Goal: Find specific page/section: Find specific page/section

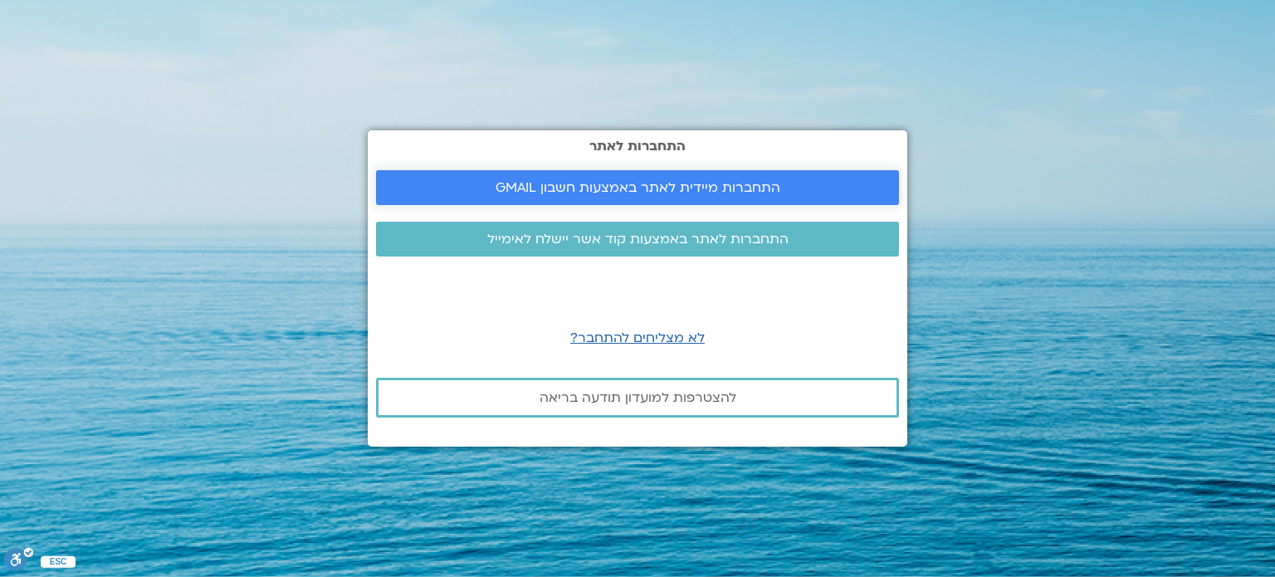
click at [573, 188] on span "התחברות מיידית לאתר באמצעות חשבון GMAIL" at bounding box center [638, 187] width 285 height 15
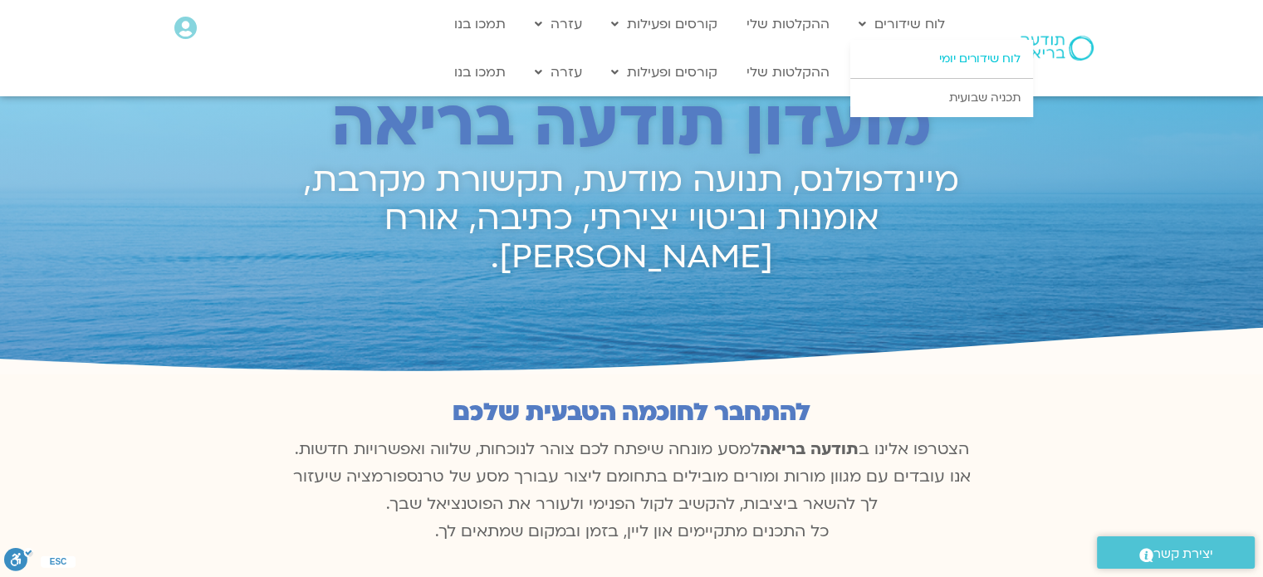
click at [890, 65] on link "לוח שידורים יומי" at bounding box center [941, 59] width 183 height 38
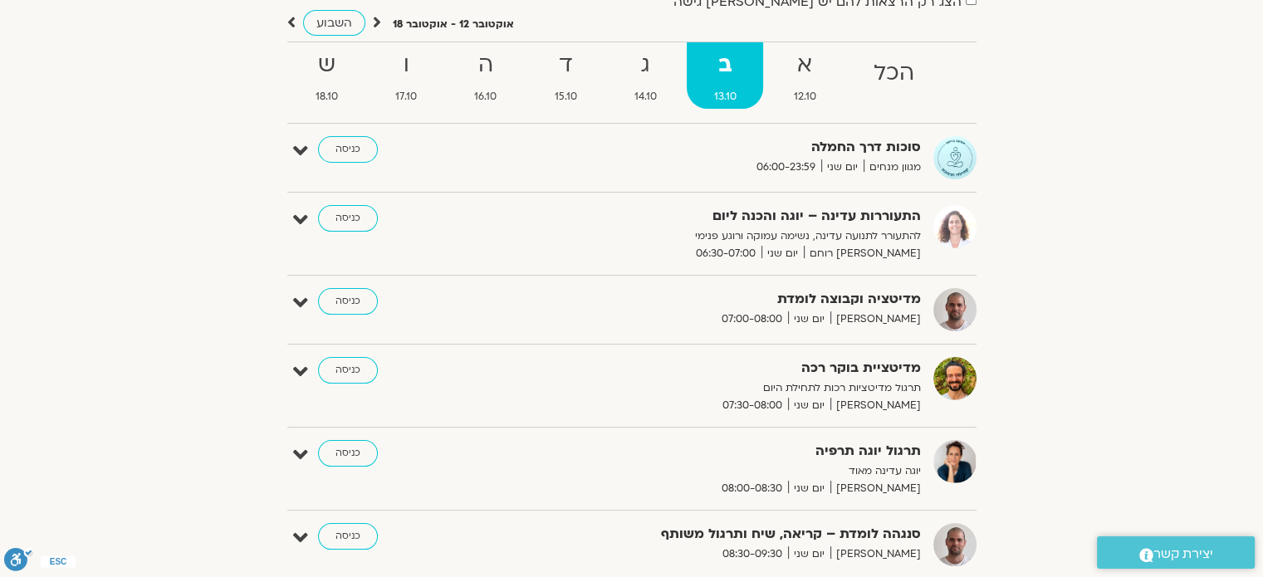
scroll to position [166, 0]
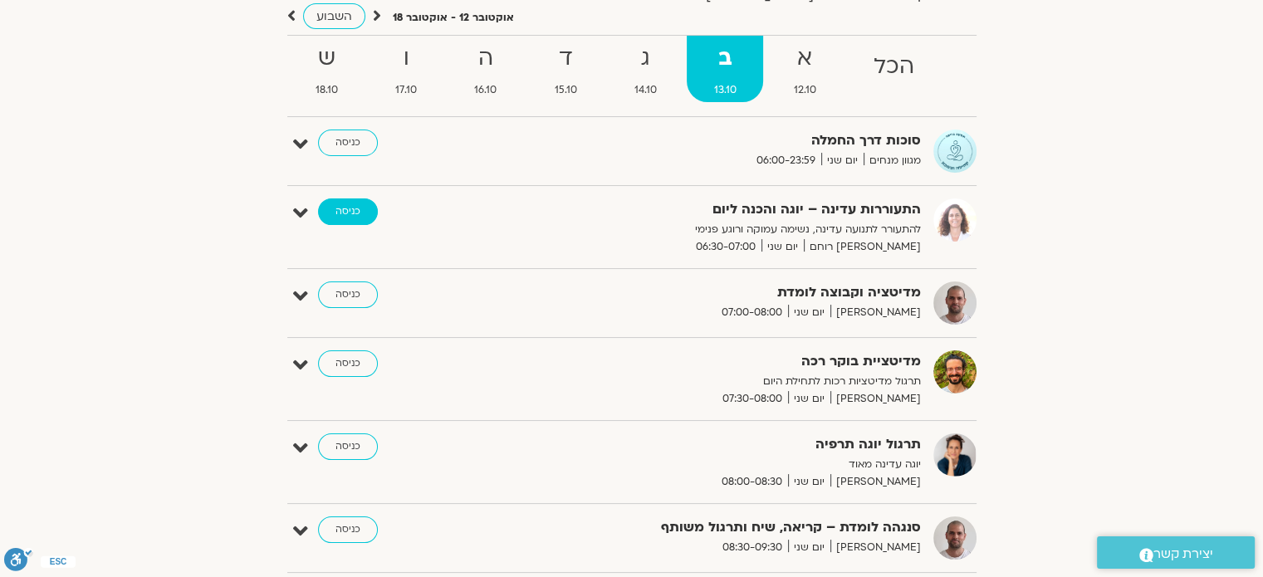
click at [346, 205] on link "כניסה" at bounding box center [348, 211] width 60 height 27
